Goal: Transaction & Acquisition: Purchase product/service

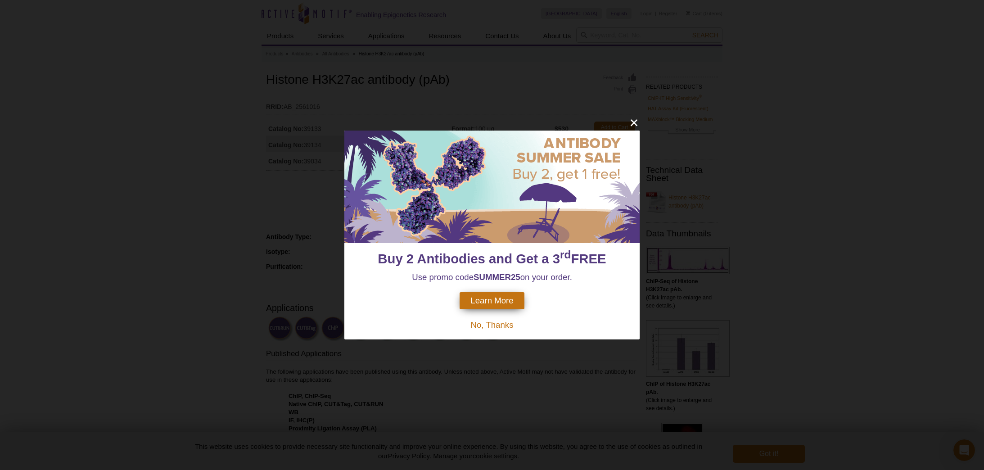
click at [489, 298] on span "Learn More" at bounding box center [491, 301] width 43 height 10
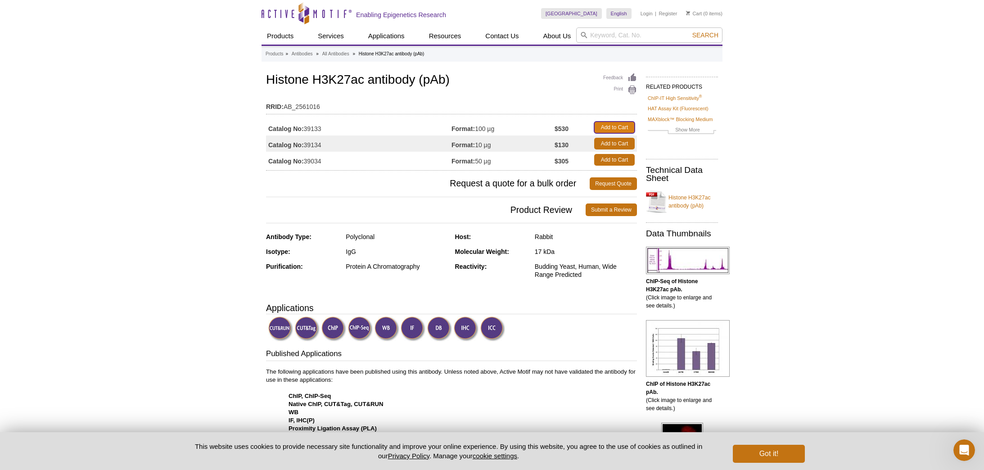
click at [617, 125] on link "Add to Cart" at bounding box center [614, 128] width 41 height 12
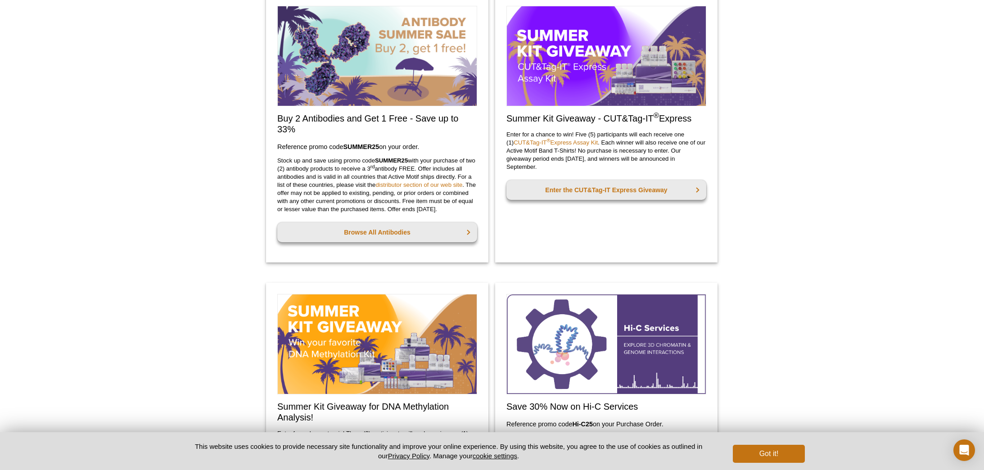
scroll to position [290, 0]
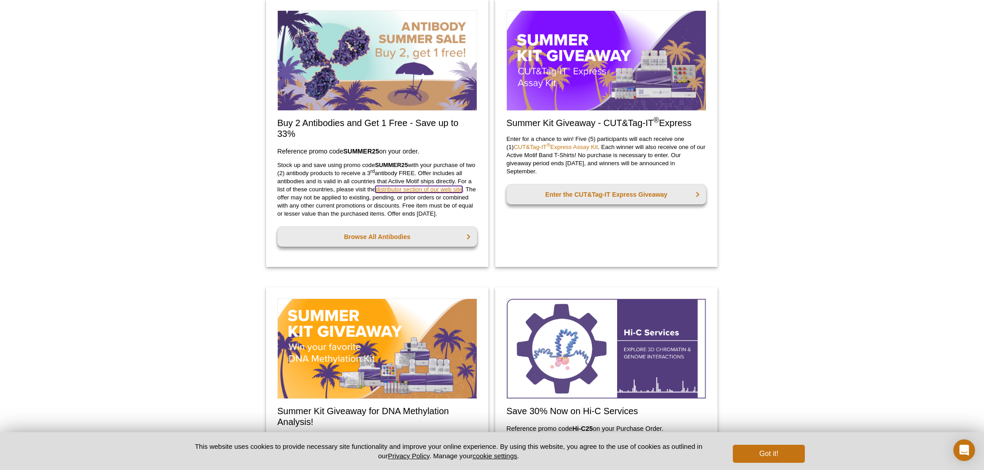
click at [408, 193] on link "distributor section of our web site" at bounding box center [418, 189] width 87 height 7
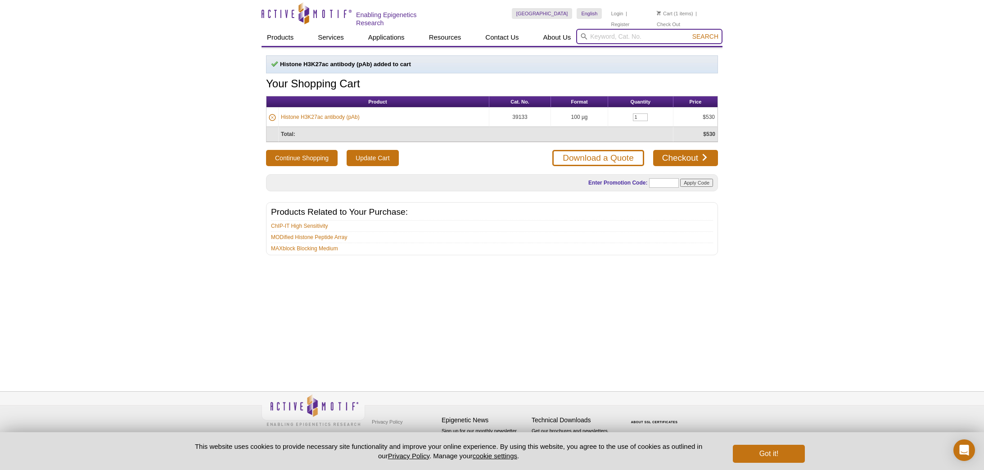
click at [636, 31] on input "search" at bounding box center [649, 36] width 146 height 15
paste input "39155"
type input "39155"
click at [689, 32] on button "Search" at bounding box center [705, 36] width 32 height 8
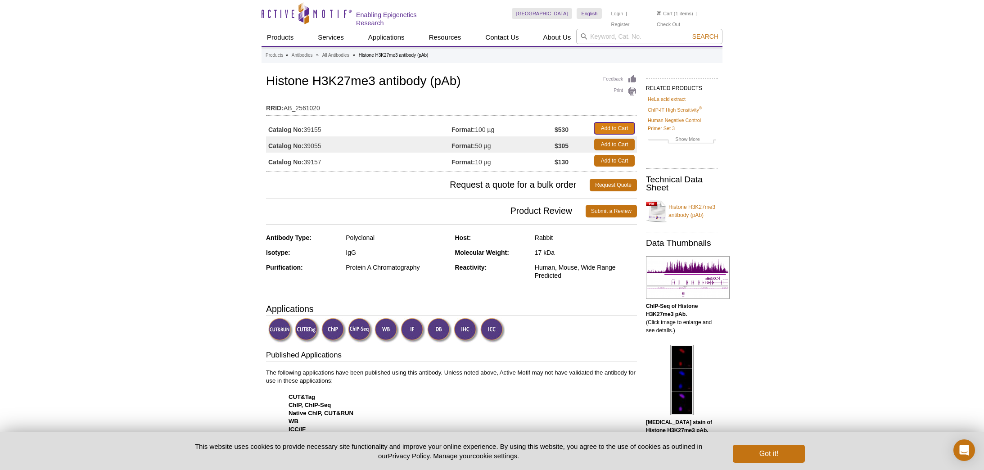
click at [608, 127] on link "Add to Cart" at bounding box center [614, 128] width 41 height 12
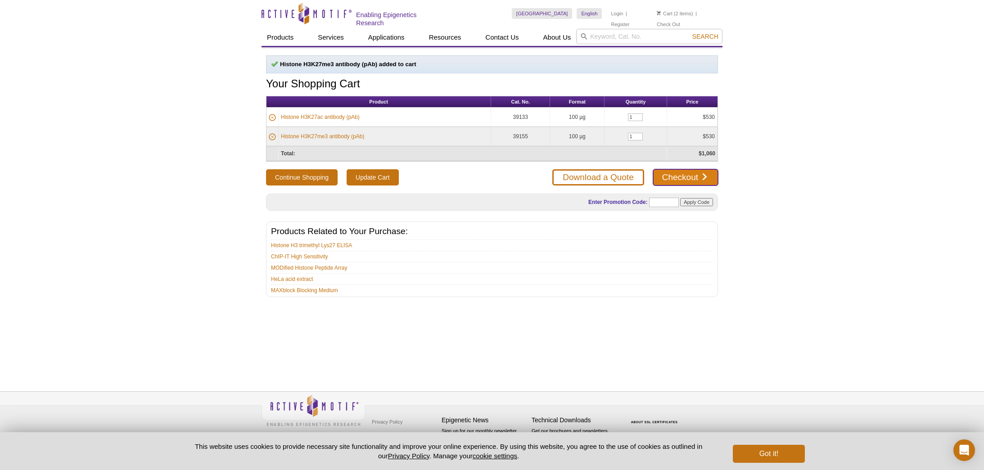
click at [688, 173] on link "Checkout" at bounding box center [685, 177] width 65 height 16
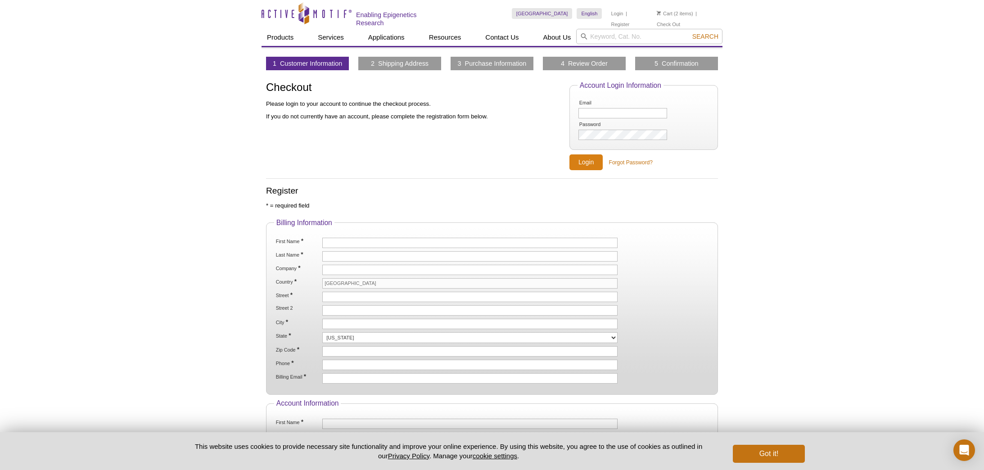
type input "info@biomarkusa.com"
click at [588, 161] on input "Login" at bounding box center [585, 162] width 33 height 16
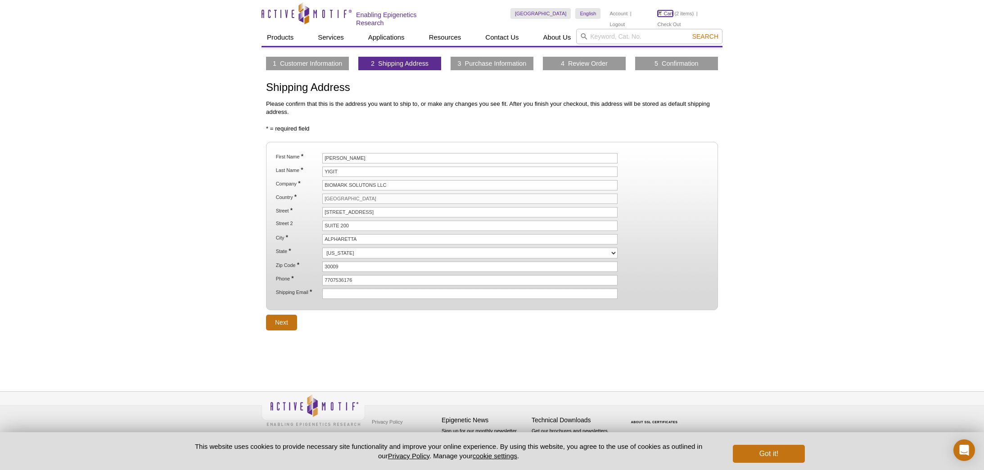
click at [669, 14] on link "Cart" at bounding box center [665, 13] width 16 height 6
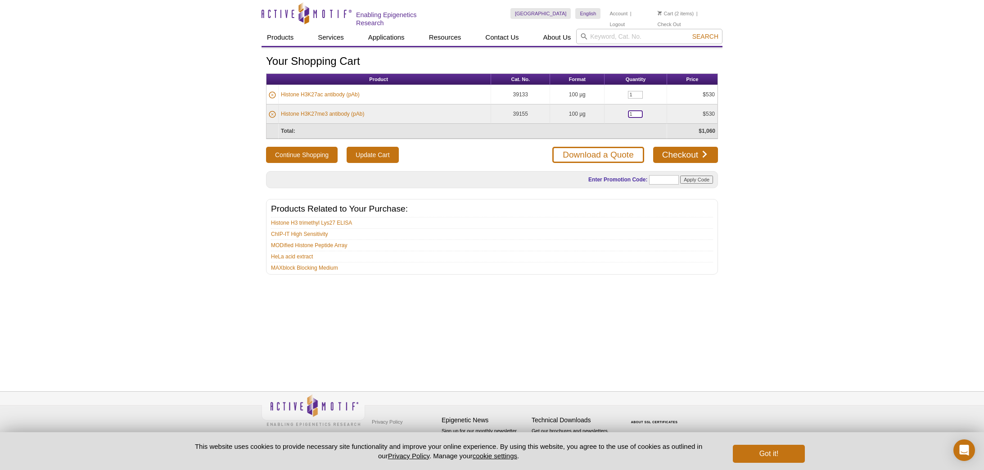
click at [627, 114] on td "1" at bounding box center [635, 113] width 63 height 19
type input "2"
click at [677, 155] on link "Checkout" at bounding box center [685, 155] width 65 height 16
click at [654, 180] on input "text" at bounding box center [664, 179] width 30 height 9
paste input "39155"
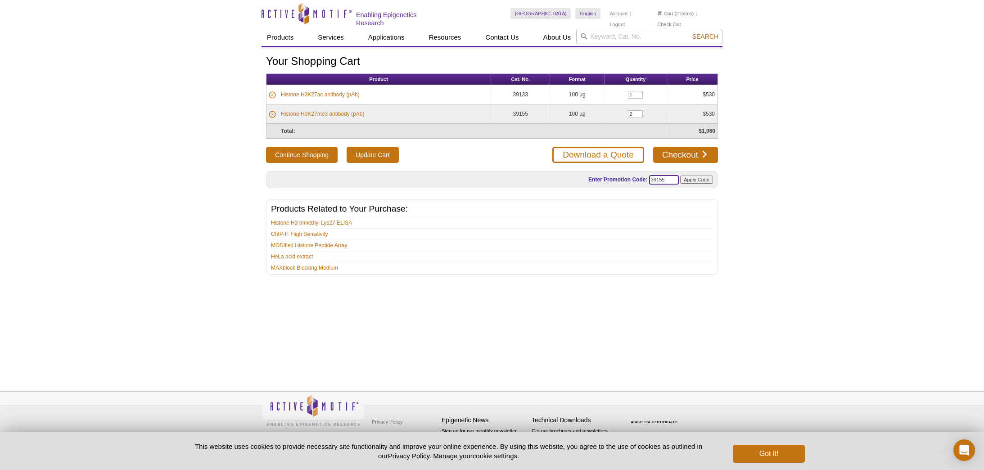
type input "39155"
click at [699, 178] on input "Apply Code" at bounding box center [696, 180] width 33 height 8
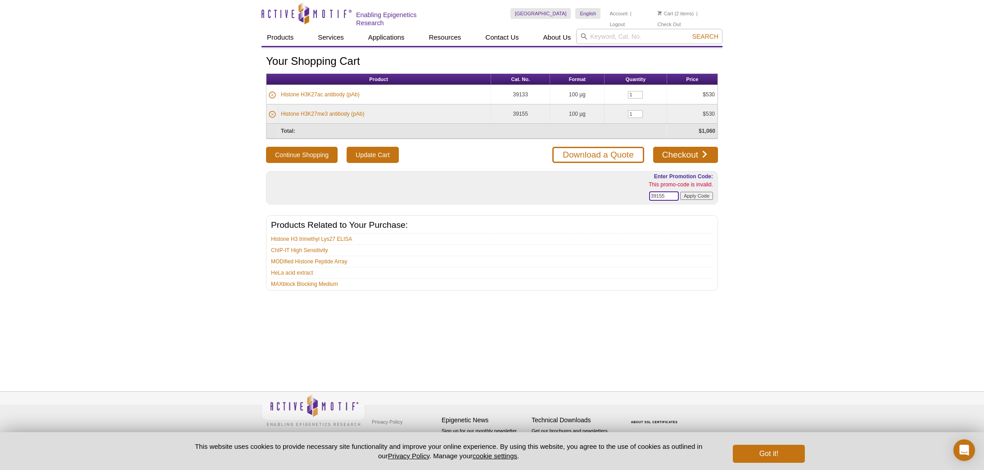
drag, startPoint x: 660, startPoint y: 194, endPoint x: 644, endPoint y: 194, distance: 15.8
click at [645, 194] on form "Enter Promotion Code: This promo-code is invalid. 39155 Apply Code" at bounding box center [634, 187] width 158 height 31
type input "SUMMER25"
click at [701, 195] on input "Apply Code" at bounding box center [696, 196] width 33 height 8
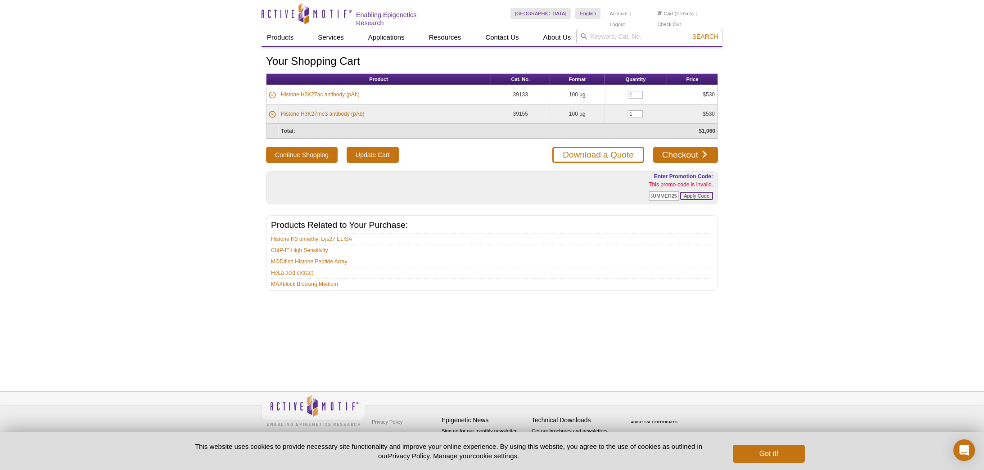
scroll to position [0, 0]
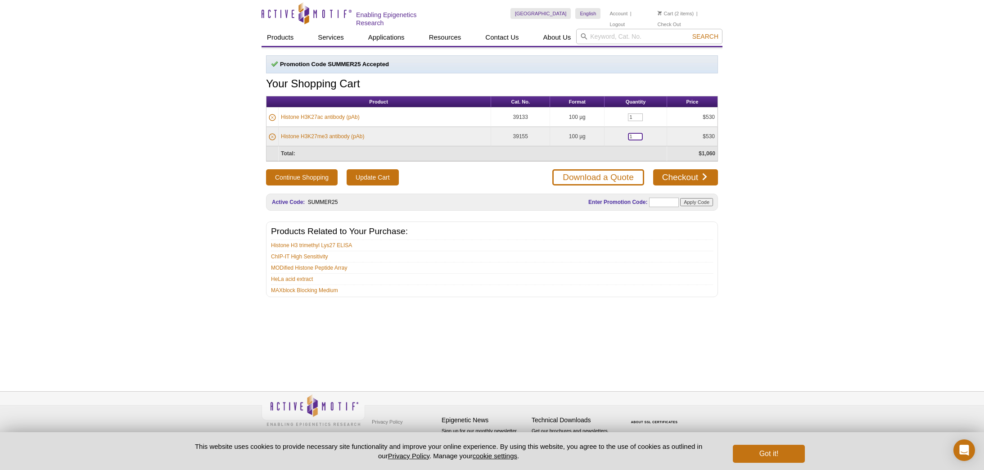
click at [631, 135] on input "1" at bounding box center [635, 137] width 15 height 8
type input "2"
click at [679, 140] on td "$530" at bounding box center [692, 136] width 50 height 19
click at [366, 175] on input "Update Cart" at bounding box center [373, 177] width 52 height 16
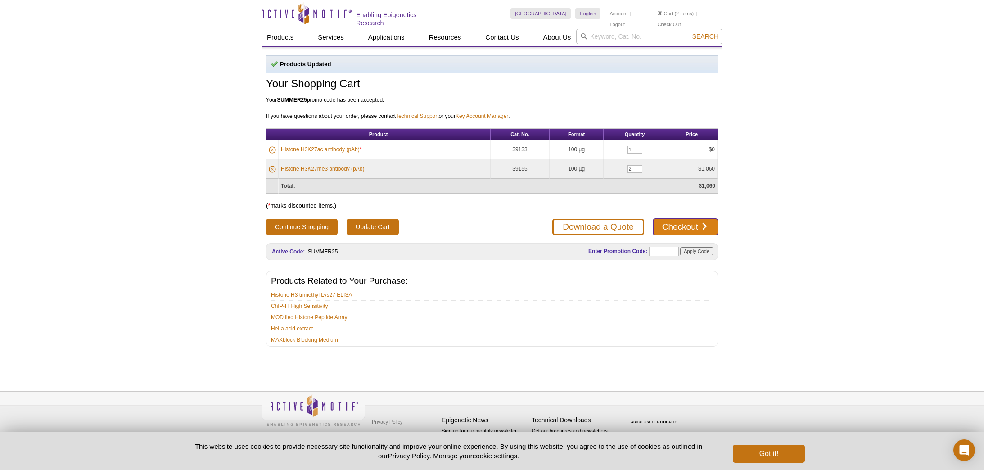
click at [684, 226] on link "Checkout" at bounding box center [685, 227] width 65 height 16
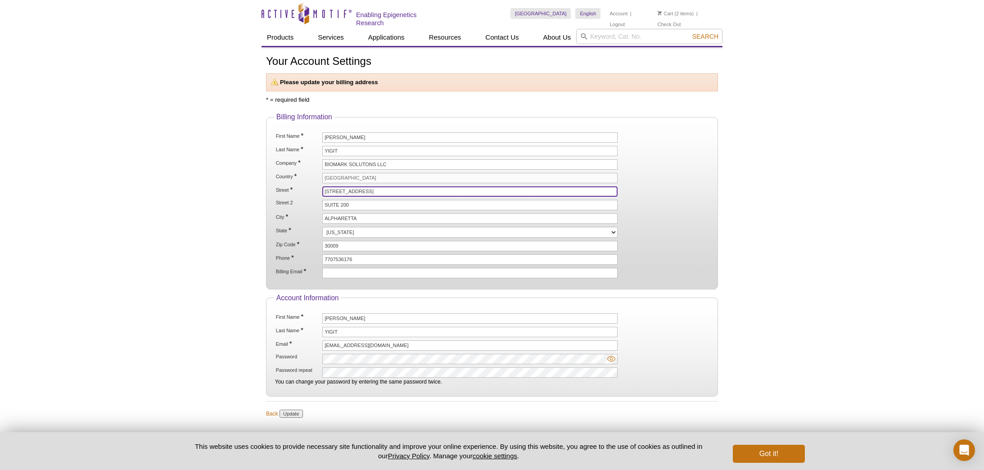
drag, startPoint x: 406, startPoint y: 189, endPoint x: 309, endPoint y: 187, distance: 96.8
click at [309, 187] on li "Street * [STREET_ADDRESS]" at bounding box center [492, 191] width 434 height 10
type input "[STREET_ADDRESS]"
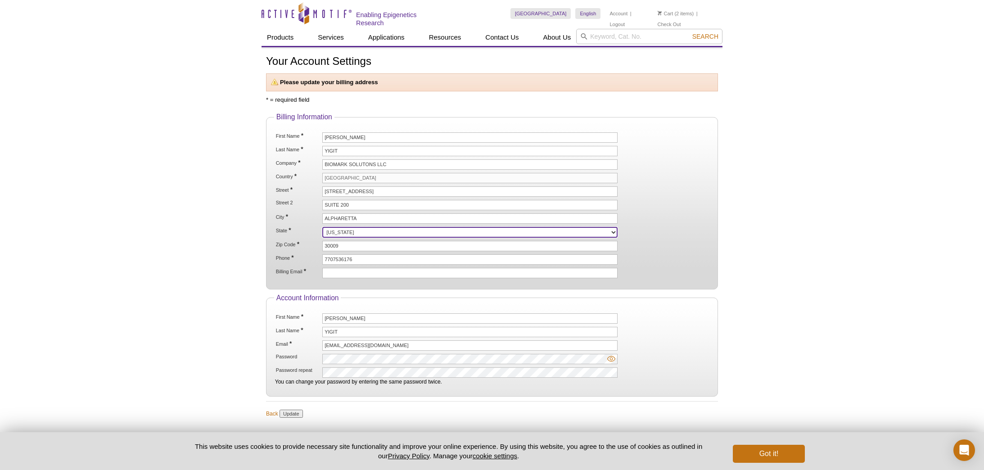
select select "GA"
type input "[EMAIL_ADDRESS][DOMAIN_NAME]"
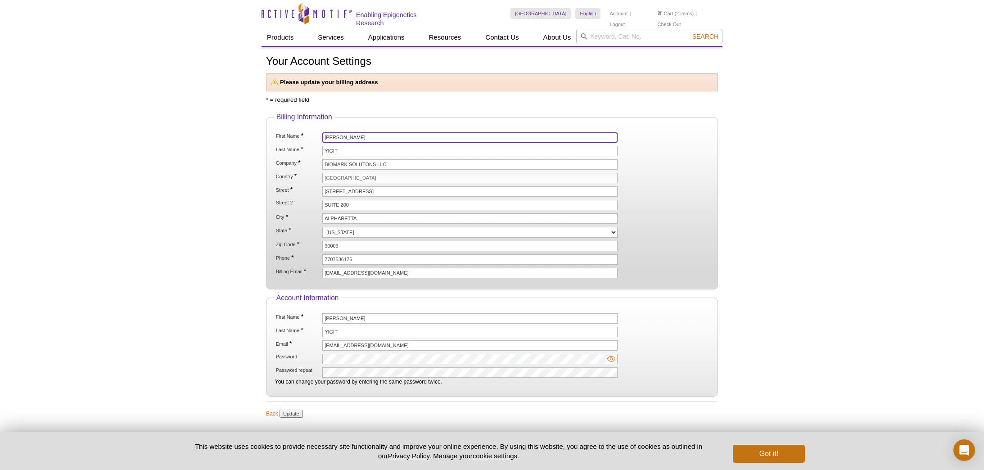
drag, startPoint x: 353, startPoint y: 135, endPoint x: 298, endPoint y: 134, distance: 54.5
click at [298, 134] on li "First Name * MUSTAFA" at bounding box center [492, 137] width 434 height 10
type input "HUSEYIN"
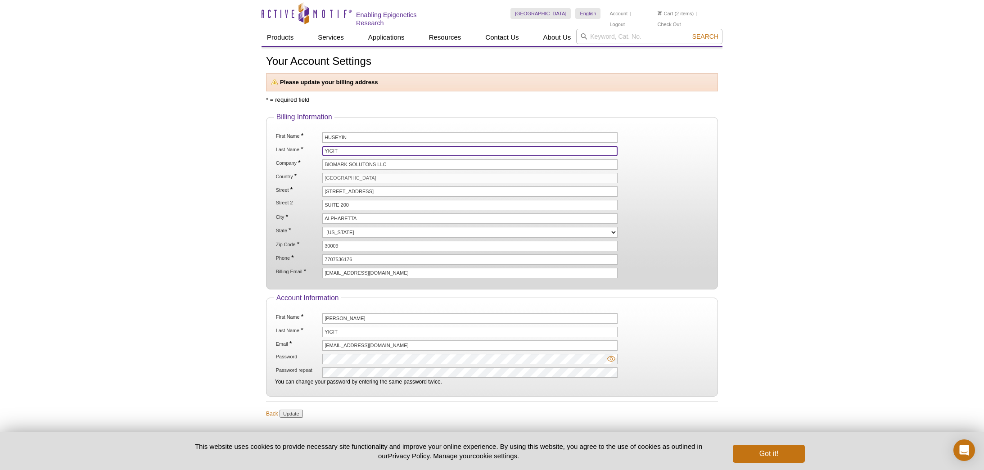
click at [326, 149] on input "YIGIT" at bounding box center [469, 151] width 295 height 10
type input "SERT"
click at [760, 453] on button "Got it!" at bounding box center [769, 454] width 72 height 18
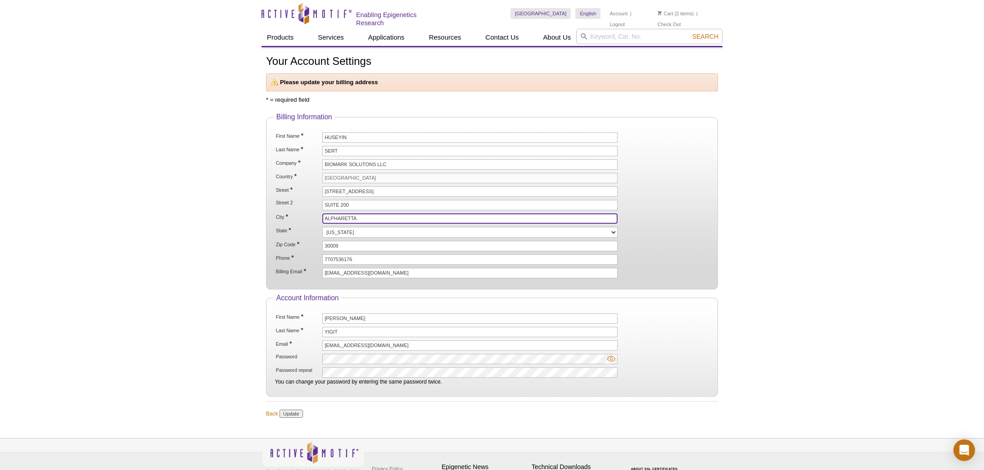
drag, startPoint x: 387, startPoint y: 218, endPoint x: 306, endPoint y: 218, distance: 81.5
click at [306, 218] on li "City * ALPHARETTA" at bounding box center [492, 218] width 434 height 10
type input "Cumming"
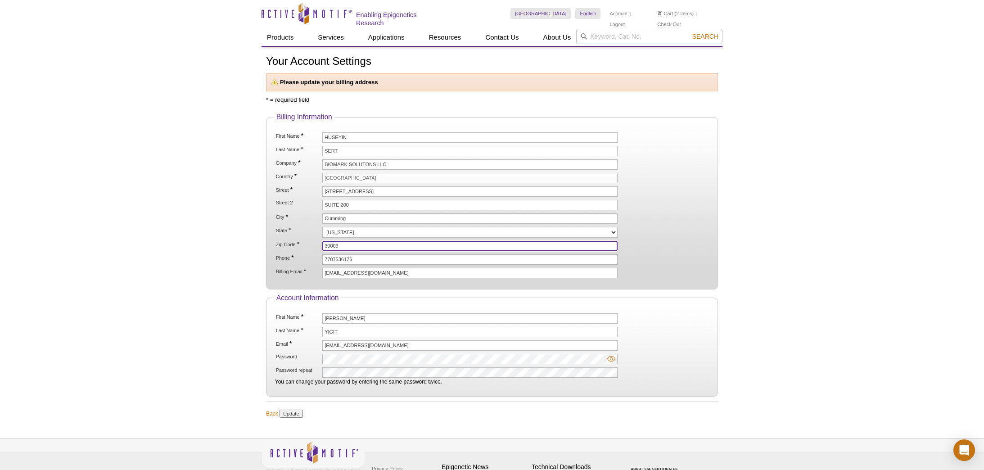
drag, startPoint x: 335, startPoint y: 245, endPoint x: 354, endPoint y: 245, distance: 18.9
click at [354, 245] on input "30009" at bounding box center [469, 246] width 295 height 10
type input "30040"
click at [347, 259] on input "7707536176" at bounding box center [469, 259] width 295 height 10
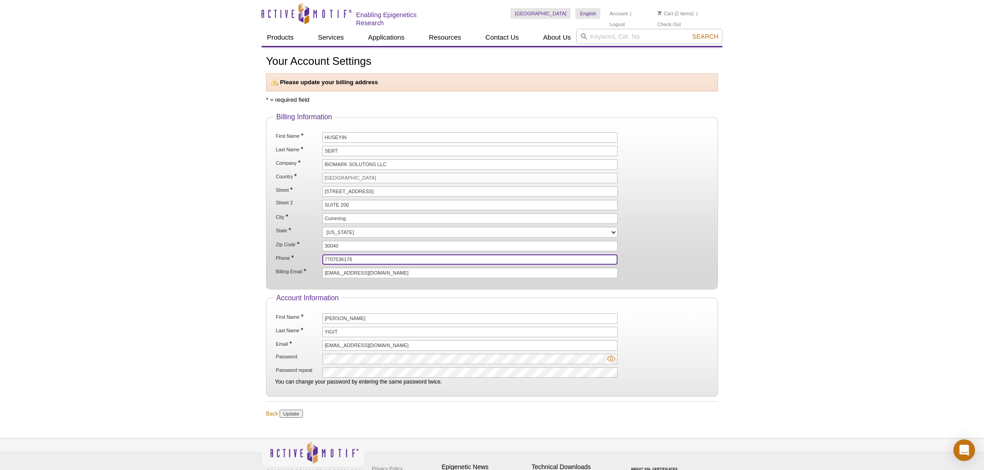
click at [347, 259] on input "7707536176" at bounding box center [469, 259] width 295 height 10
type input "4702615161"
click at [293, 414] on input "Update" at bounding box center [290, 414] width 23 height 8
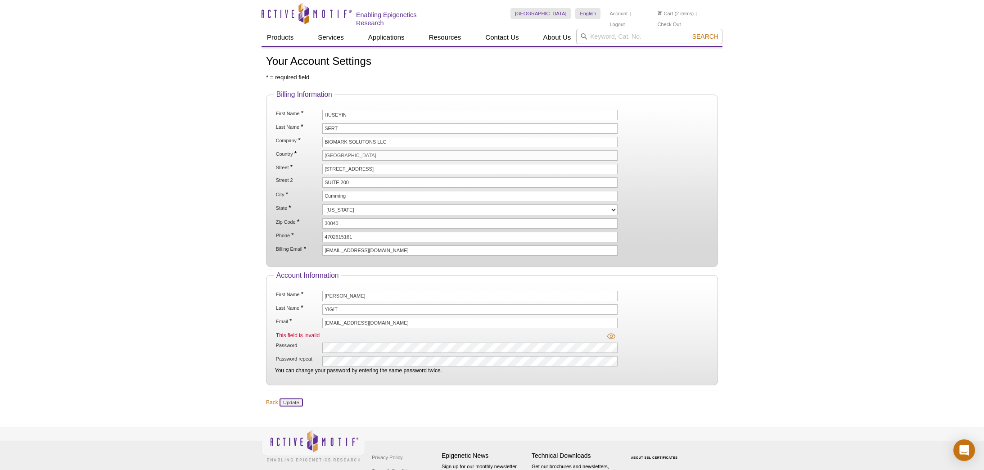
click at [294, 401] on input "Update" at bounding box center [290, 402] width 23 height 8
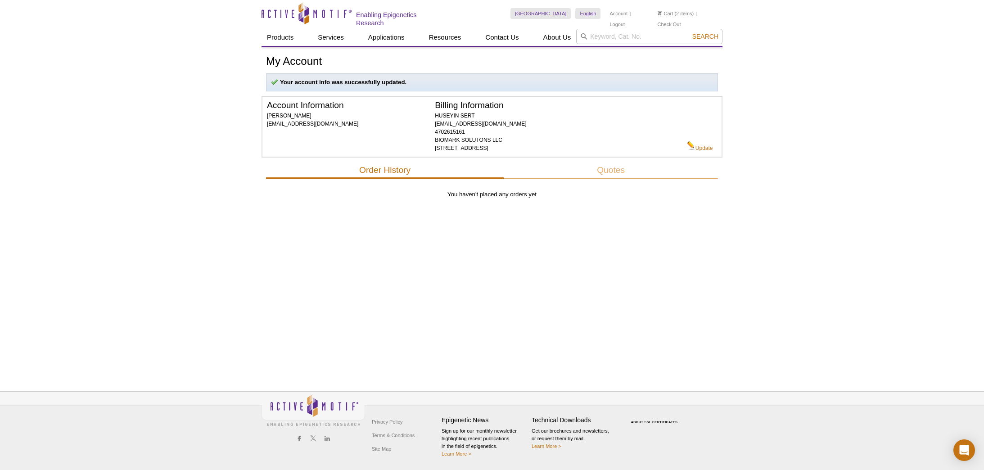
click at [679, 13] on li "Cart (2 items)" at bounding box center [675, 13] width 36 height 11
click at [667, 13] on link "Cart" at bounding box center [665, 13] width 16 height 6
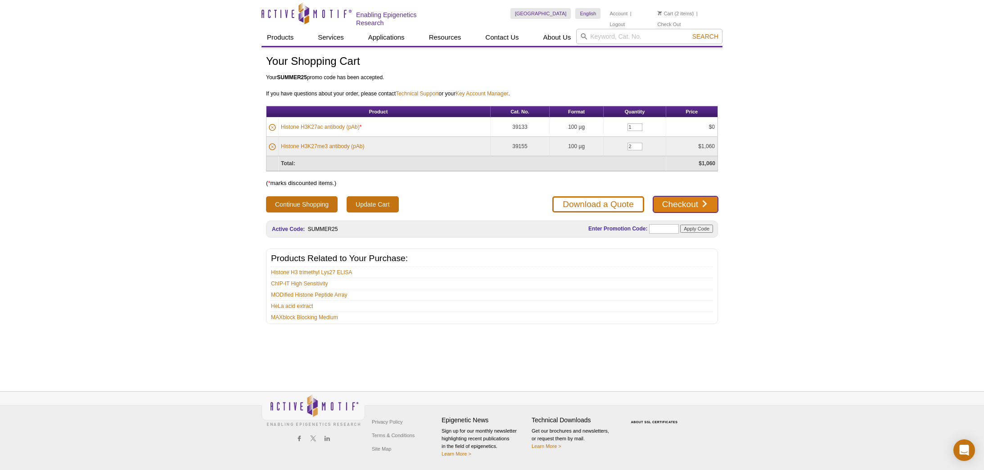
click at [676, 202] on link "Checkout" at bounding box center [685, 204] width 65 height 16
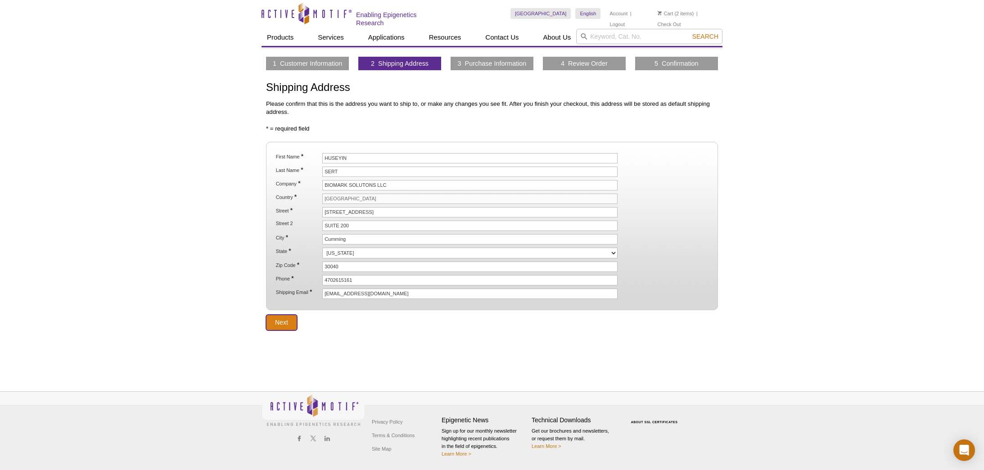
click at [287, 319] on input "Next" at bounding box center [281, 323] width 31 height 16
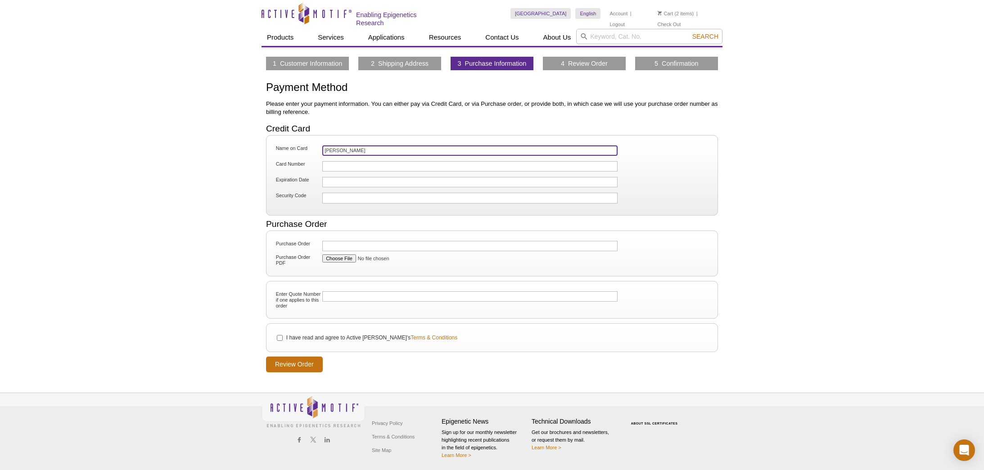
drag, startPoint x: 368, startPoint y: 150, endPoint x: 289, endPoint y: 148, distance: 79.2
click at [289, 148] on li "Name on Card MUSTAFA YIGIT" at bounding box center [492, 151] width 436 height 14
type input "HUSEYIN SERT"
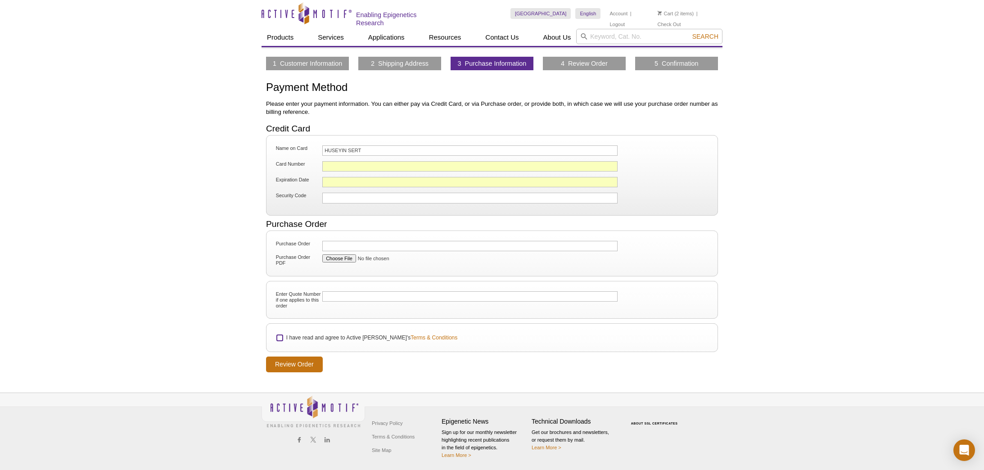
click at [279, 339] on input "I have read and agree to Active Motif's Terms & Conditions" at bounding box center [280, 338] width 6 height 6
checkbox input "true"
click at [303, 366] on input "Review Order" at bounding box center [294, 364] width 57 height 16
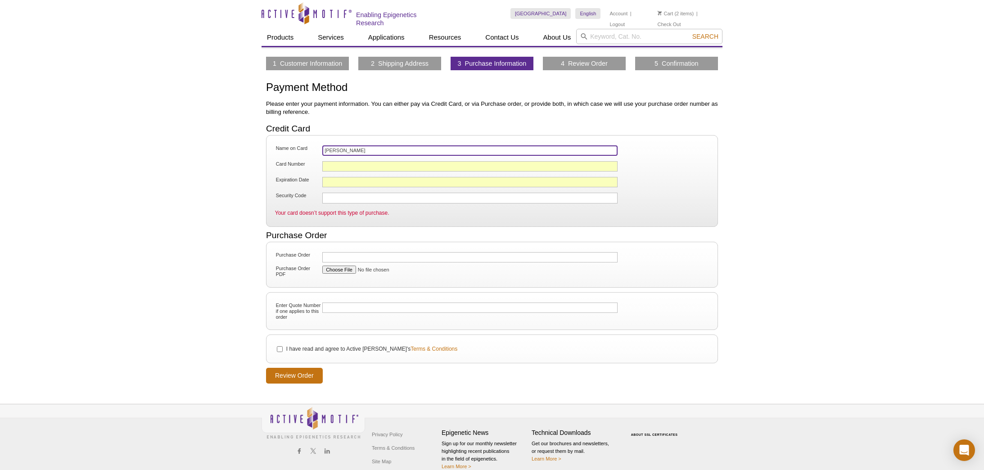
drag, startPoint x: 368, startPoint y: 151, endPoint x: 315, endPoint y: 149, distance: 52.7
click at [316, 149] on li "Name on Card [PERSON_NAME]" at bounding box center [492, 151] width 436 height 14
type input "HUSEYIN SERT"
drag, startPoint x: 279, startPoint y: 347, endPoint x: 286, endPoint y: 369, distance: 23.8
click at [279, 347] on input "I have read and agree to Active Motif's Terms & Conditions" at bounding box center [280, 349] width 6 height 6
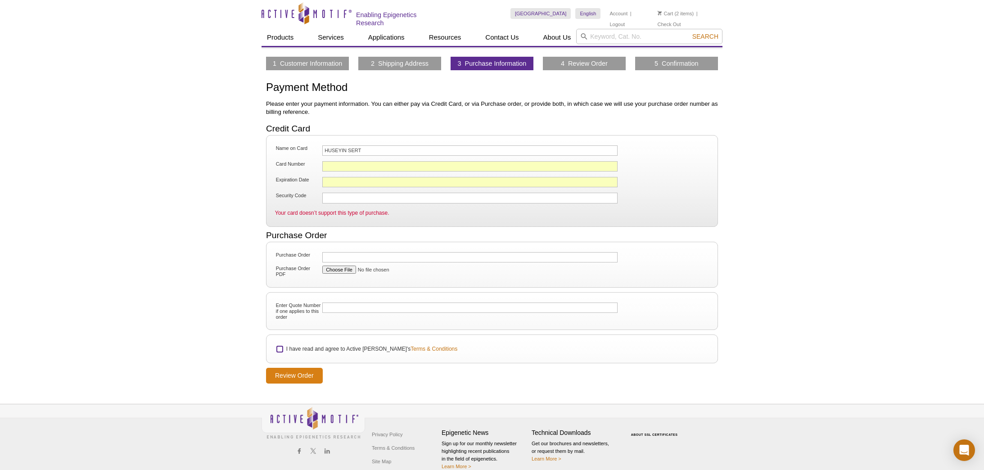
checkbox input "true"
click at [287, 371] on input "Review Order" at bounding box center [294, 376] width 57 height 16
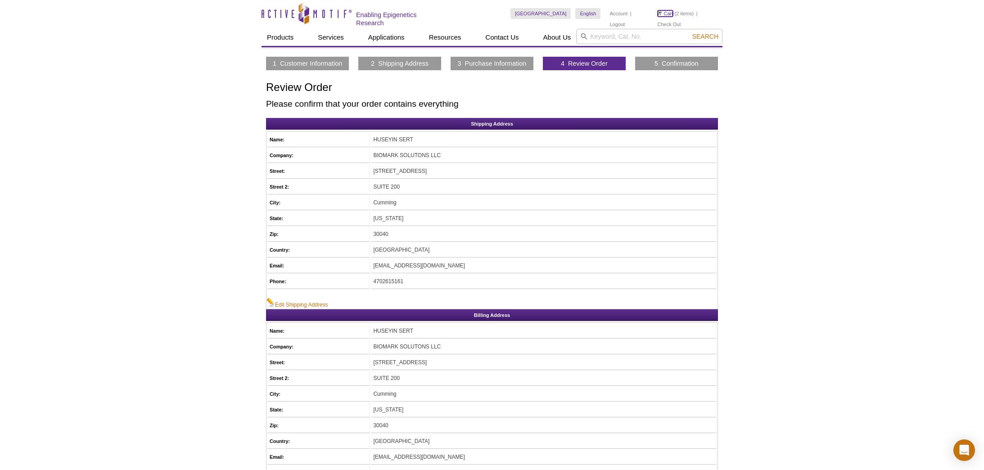
click at [671, 13] on link "Cart" at bounding box center [665, 13] width 16 height 6
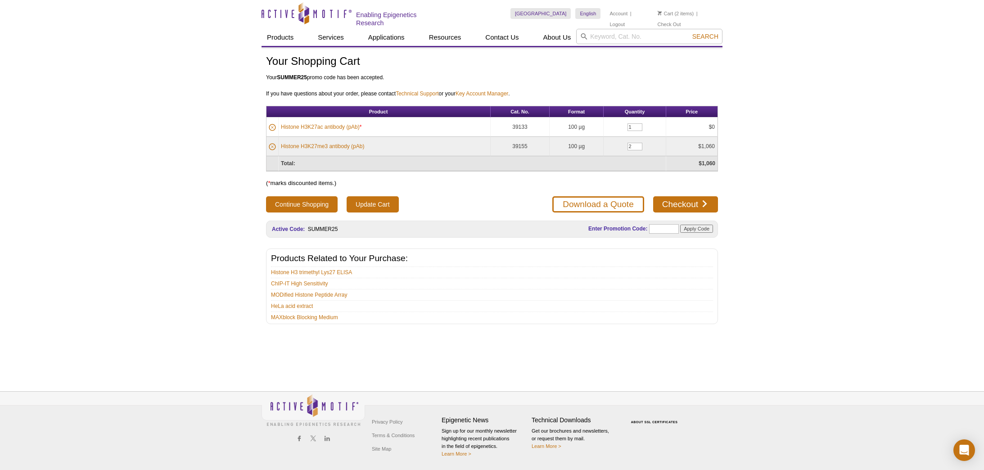
click at [517, 144] on td "39155" at bounding box center [520, 146] width 59 height 19
click at [516, 144] on td "39155" at bounding box center [520, 146] width 59 height 19
copy td "39155"
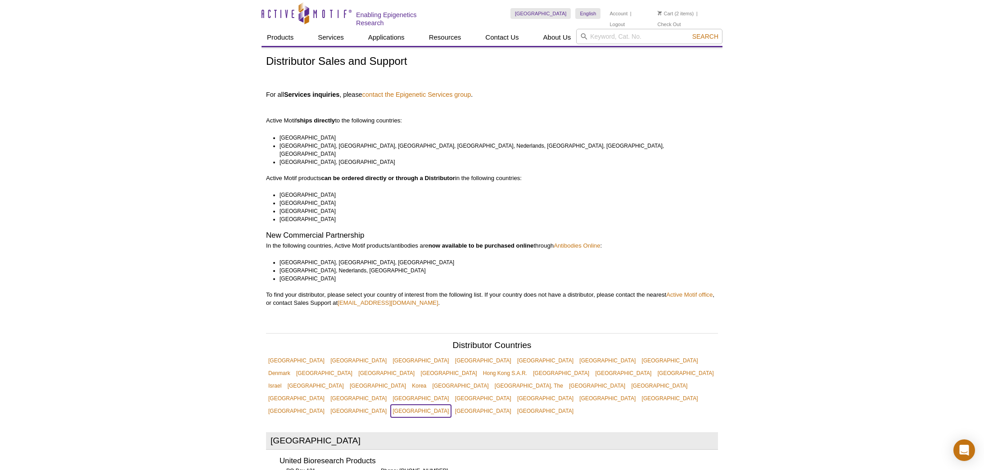
click at [451, 405] on link "[GEOGRAPHIC_DATA]" at bounding box center [421, 411] width 61 height 13
